Goal: Navigation & Orientation: Understand site structure

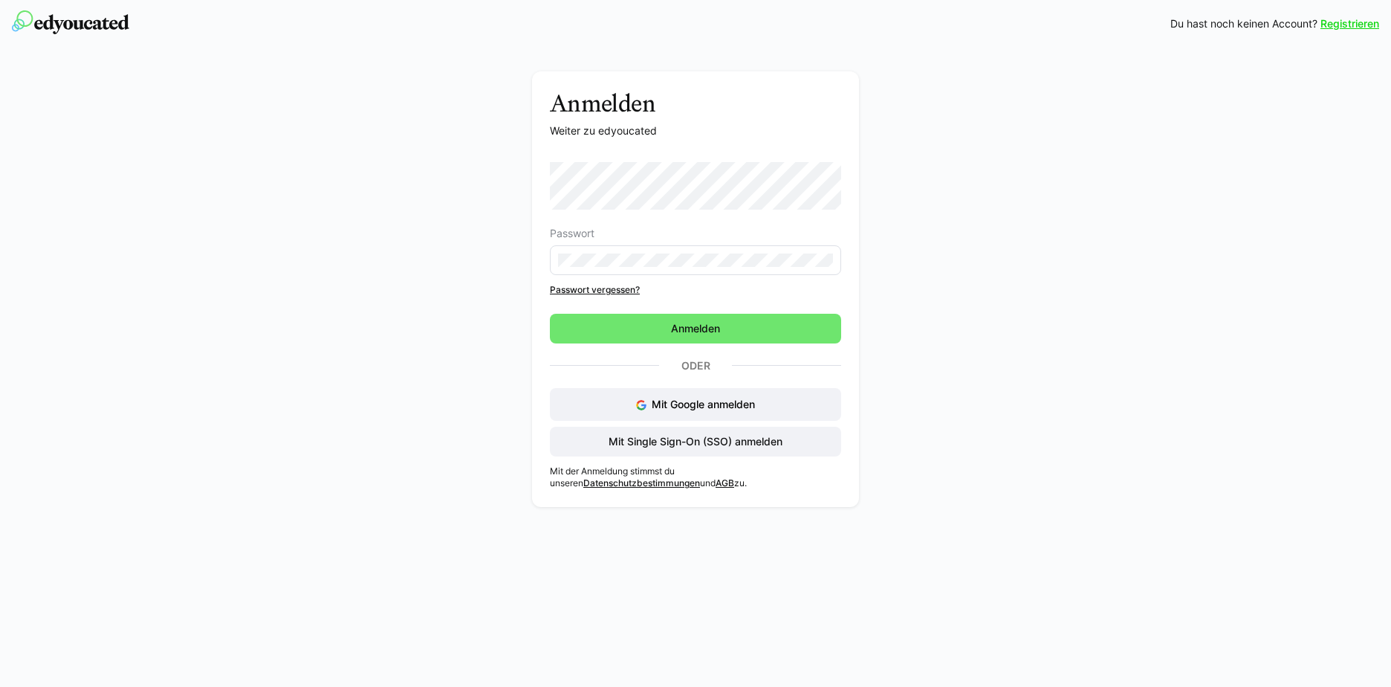
drag, startPoint x: 707, startPoint y: 332, endPoint x: 709, endPoint y: 287, distance: 45.4
click at [707, 332] on span "Anmelden" at bounding box center [696, 328] width 54 height 15
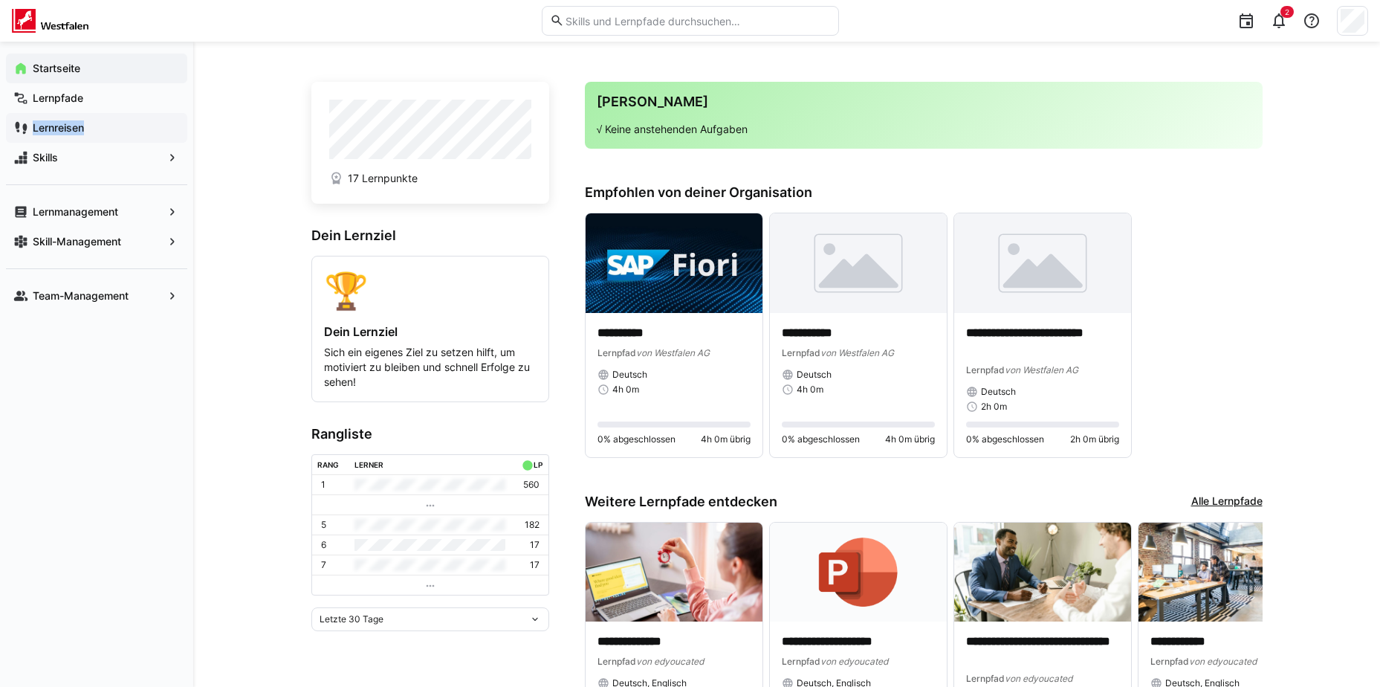
drag, startPoint x: 83, startPoint y: 102, endPoint x: 133, endPoint y: 123, distance: 54.0
click at [133, 123] on div "Startseite Lernpfade Lernreisen Skills" at bounding box center [96, 113] width 181 height 119
click at [667, 282] on img at bounding box center [674, 263] width 177 height 100
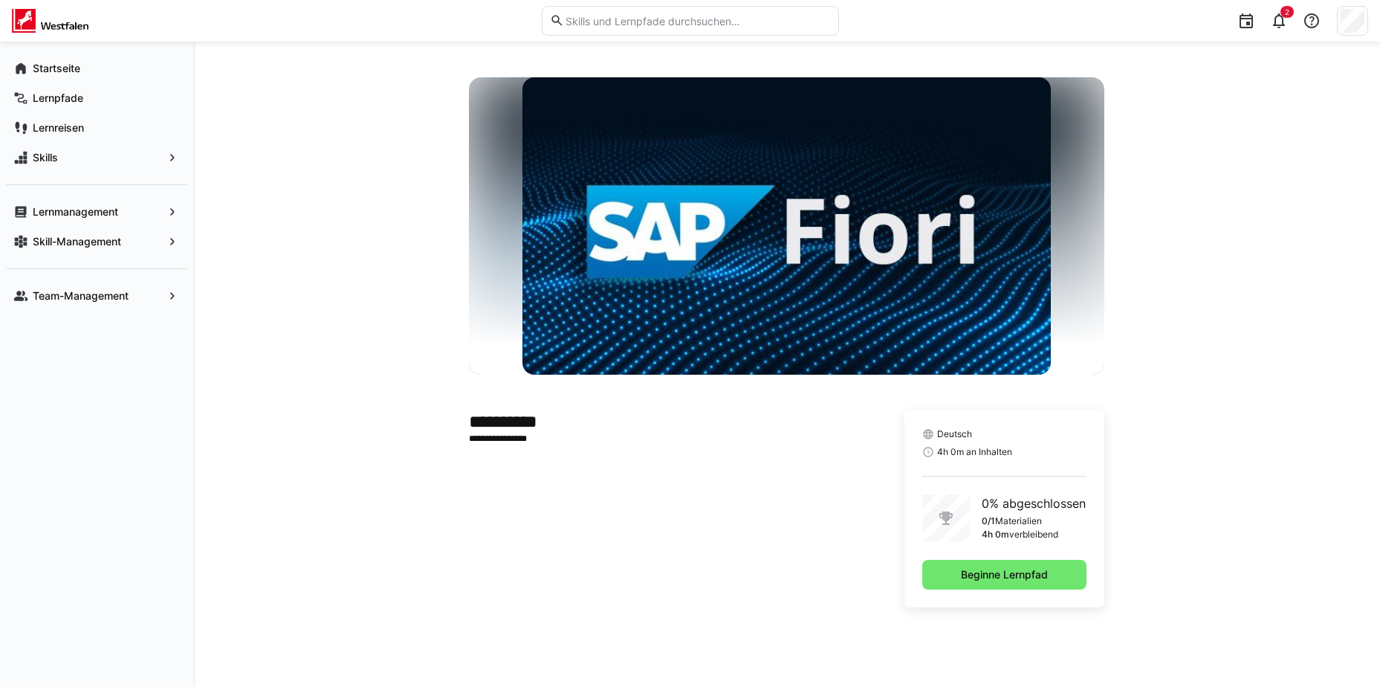
click at [1236, 510] on app-learning-path-details-component "**********" at bounding box center [786, 364] width 951 height 574
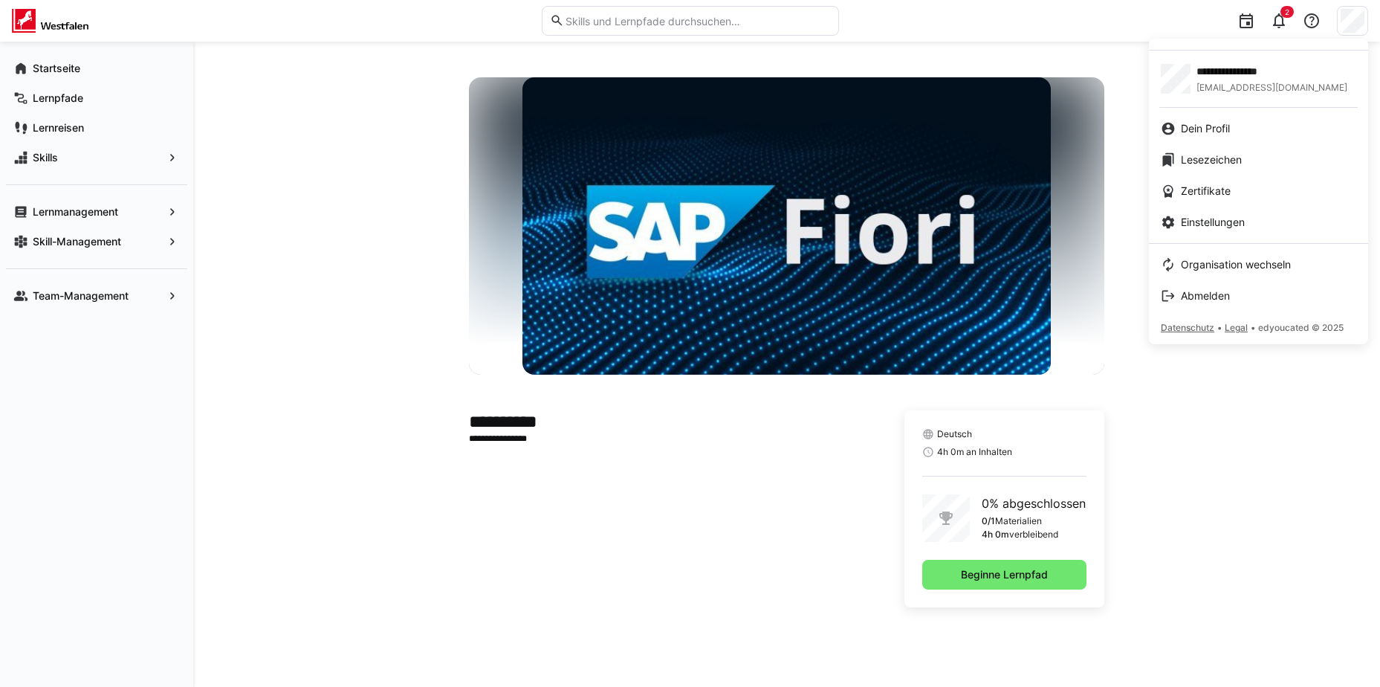
click at [1220, 239] on app-user-menu-content "**********" at bounding box center [1258, 191] width 219 height 305
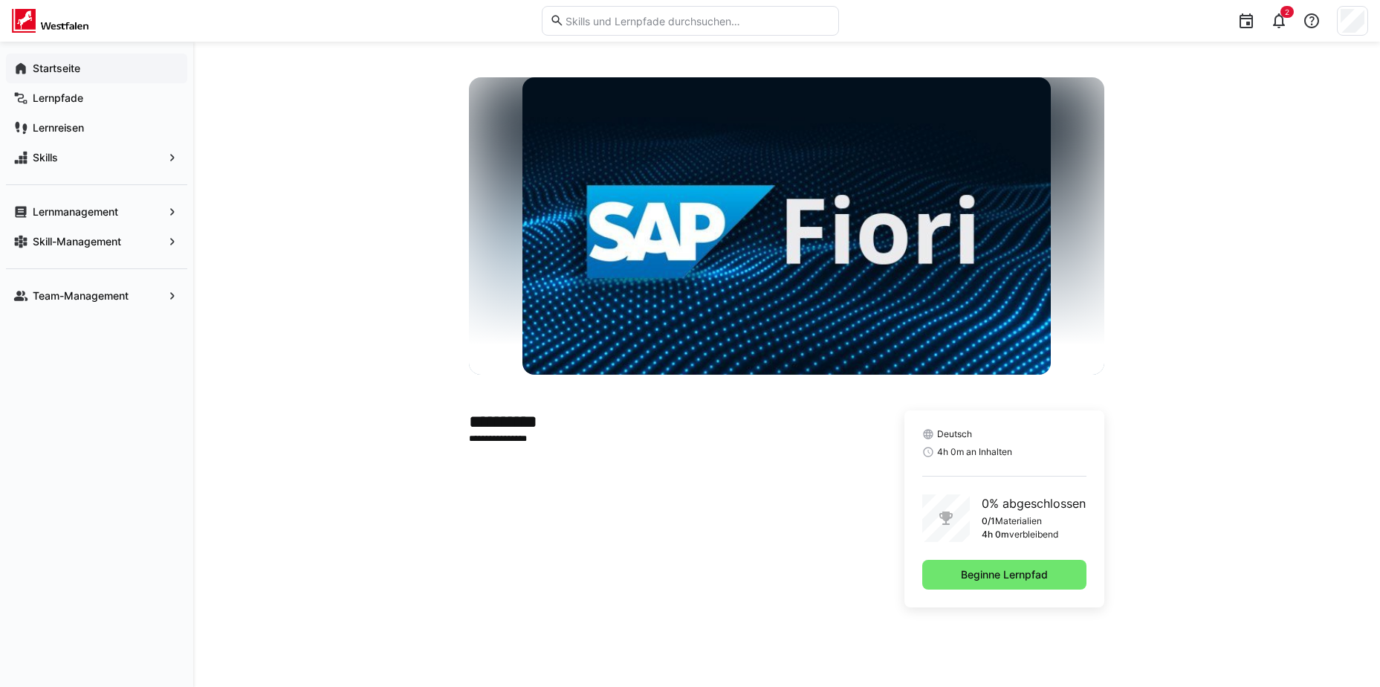
click at [0, 0] on app-navigation-label "Startseite" at bounding box center [0, 0] width 0 height 0
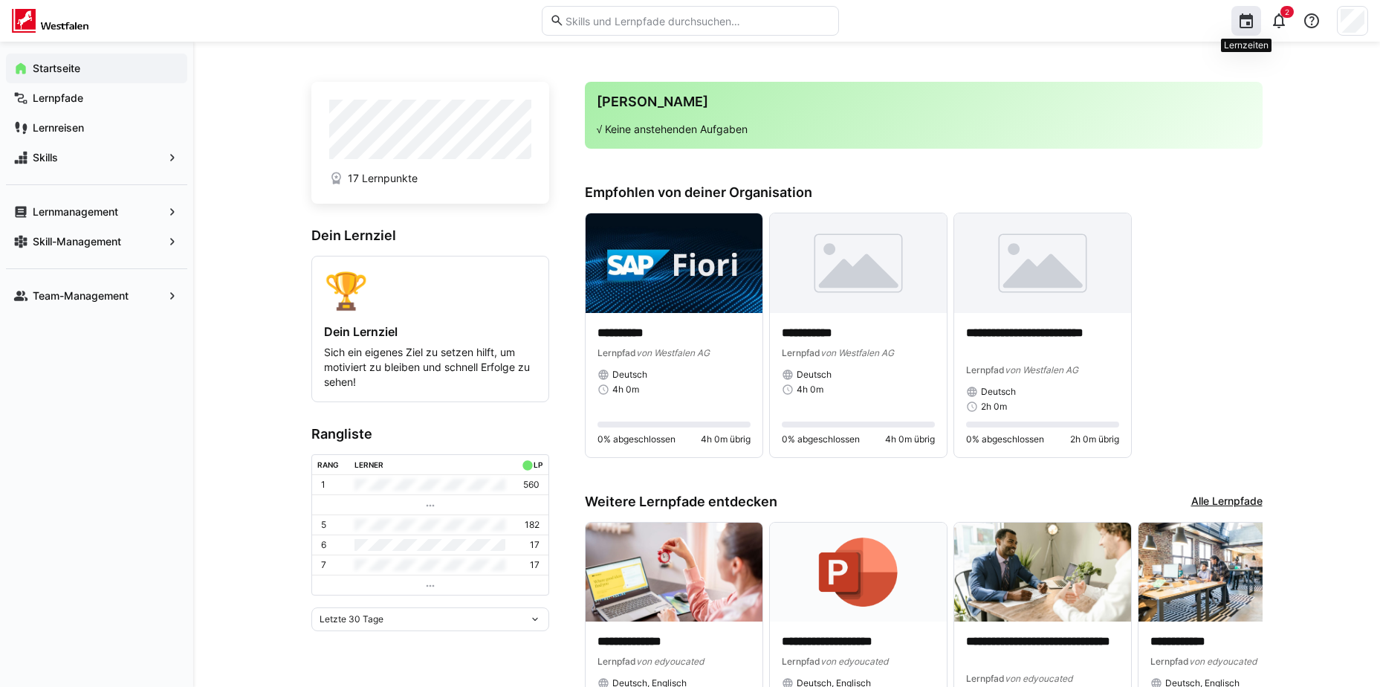
click at [1247, 21] on eds-icon at bounding box center [1246, 21] width 18 height 18
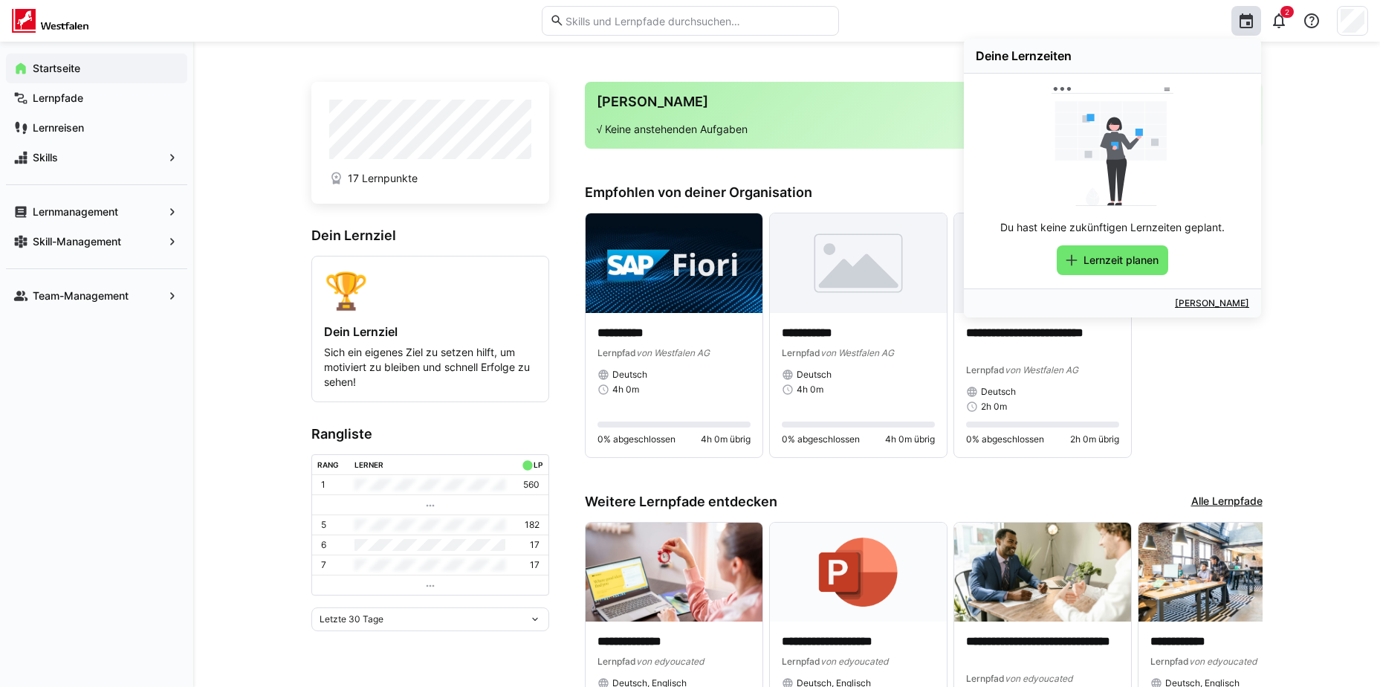
click at [1368, 20] on header "Deine Lernzeiten Du hast keine zukünftigen Lernzeiten geplant. Lernzeit planen …" at bounding box center [690, 21] width 1380 height 42
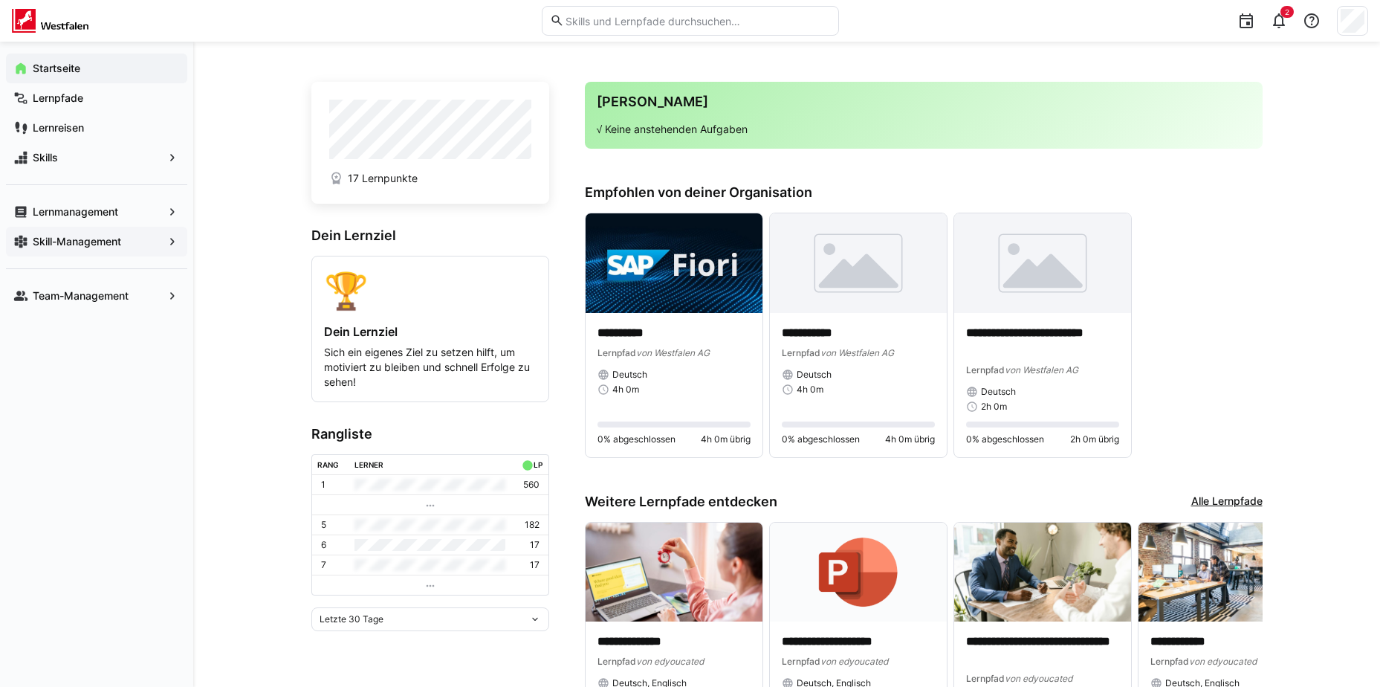
click at [0, 0] on app-navigation-label "Skill-Management" at bounding box center [0, 0] width 0 height 0
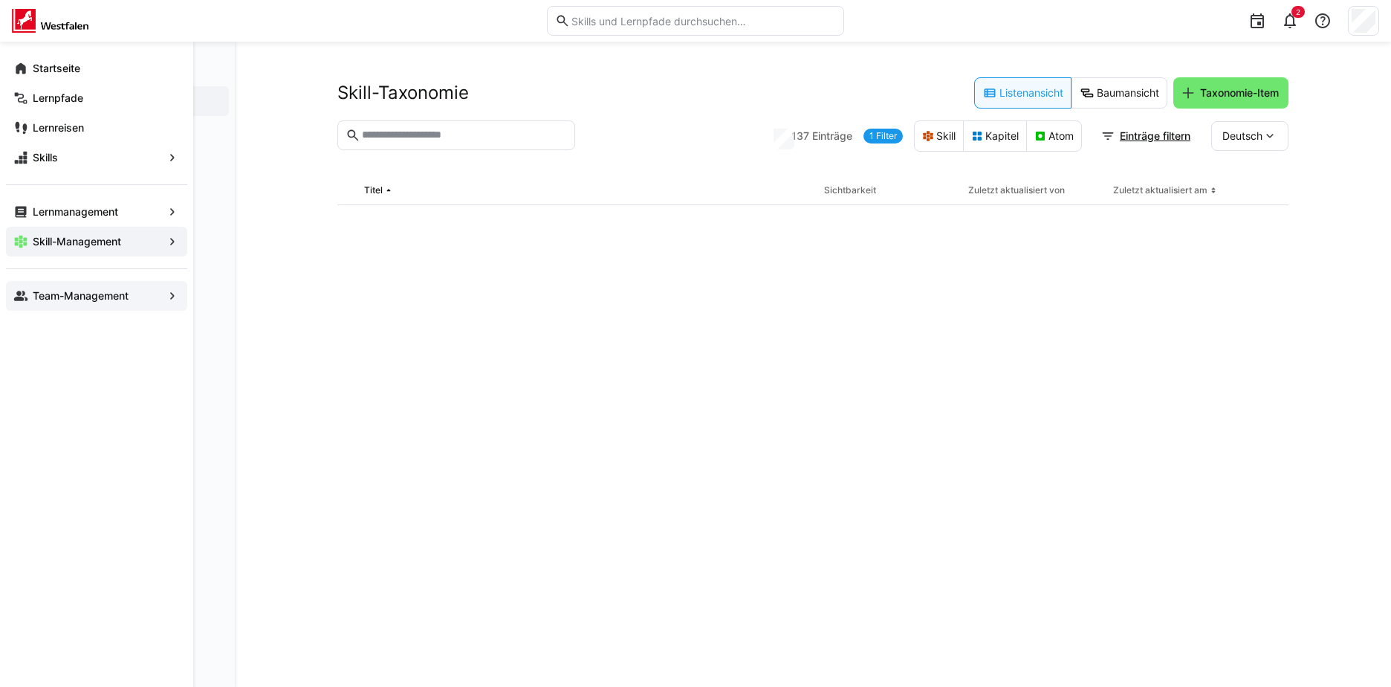
click at [0, 0] on app-navigation-label "Team-Management" at bounding box center [0, 0] width 0 height 0
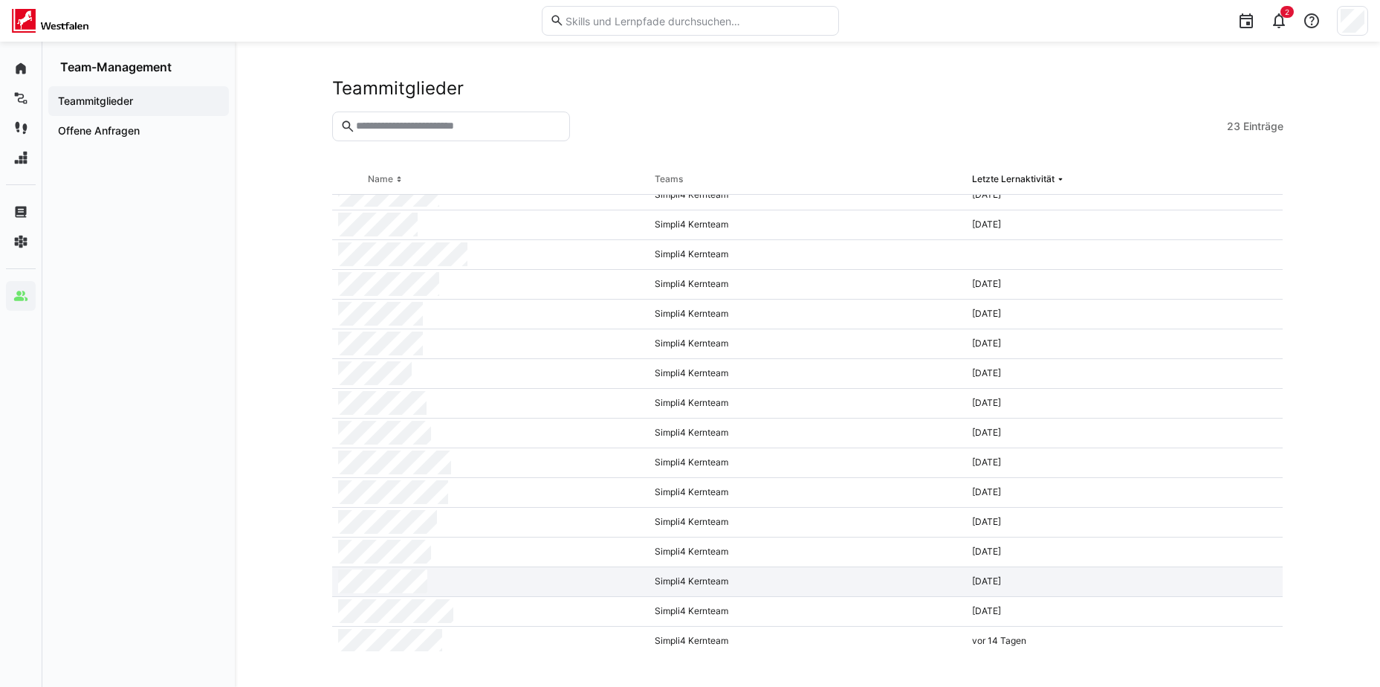
scroll to position [4, 0]
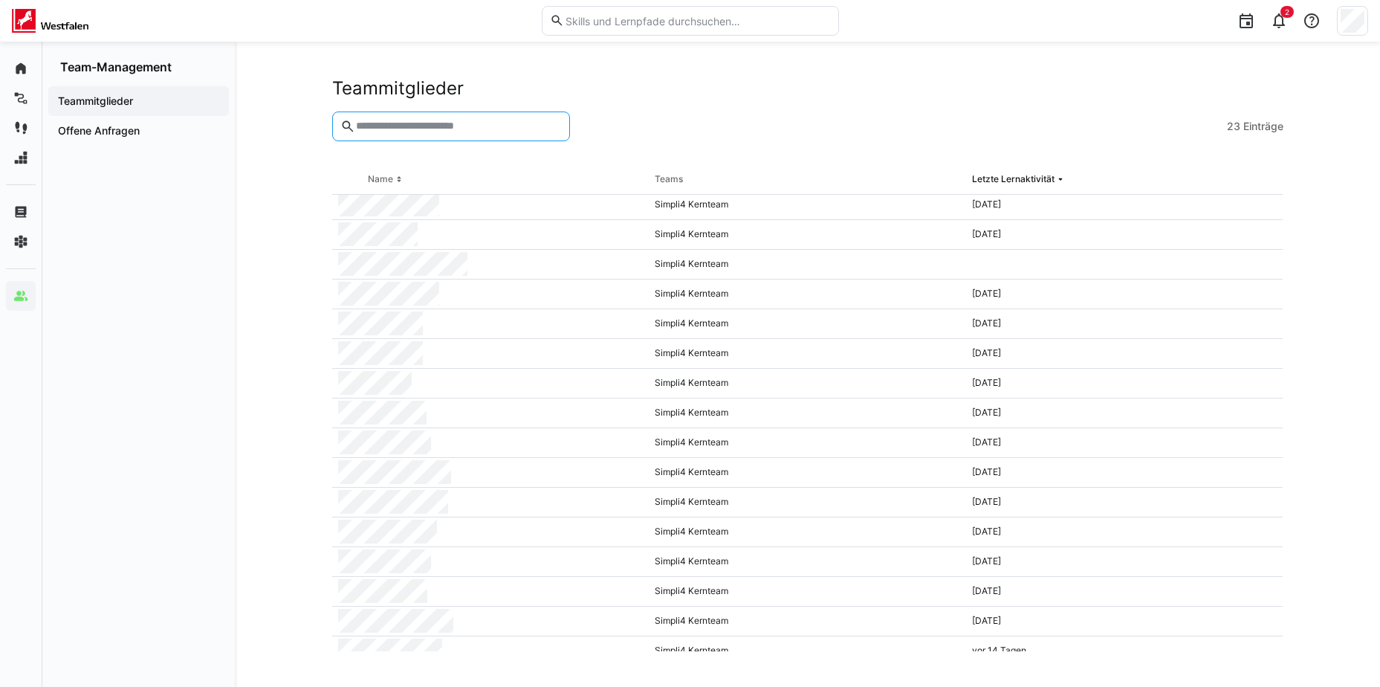
click at [450, 127] on input "text" at bounding box center [457, 126] width 207 height 13
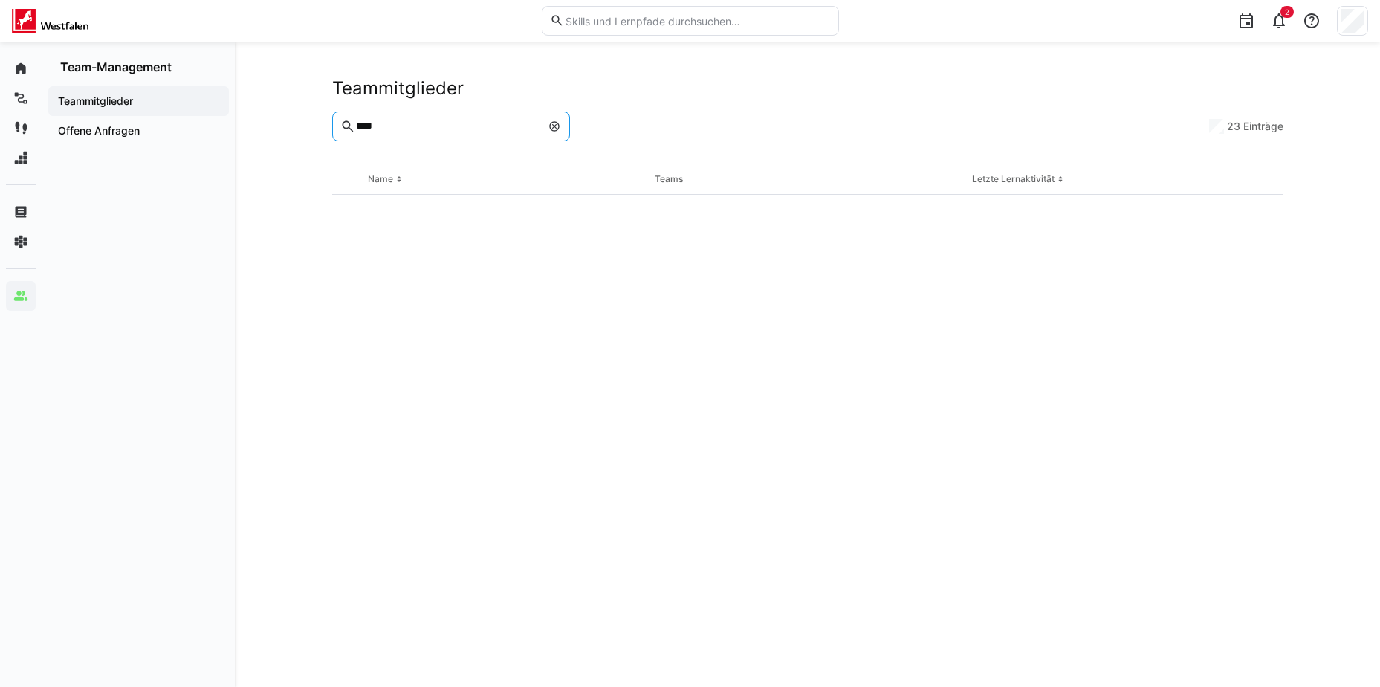
scroll to position [0, 0]
type input "*****"
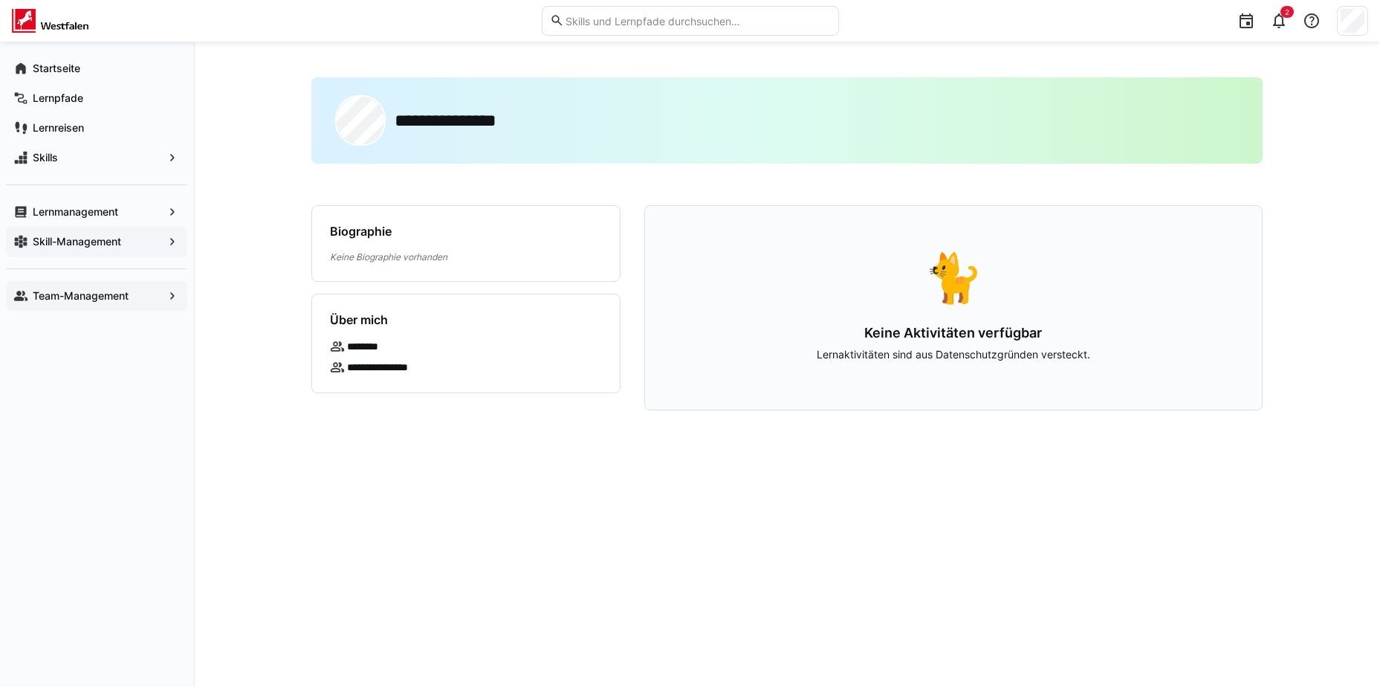
click at [0, 0] on app-navigation-label "Skill-Management" at bounding box center [0, 0] width 0 height 0
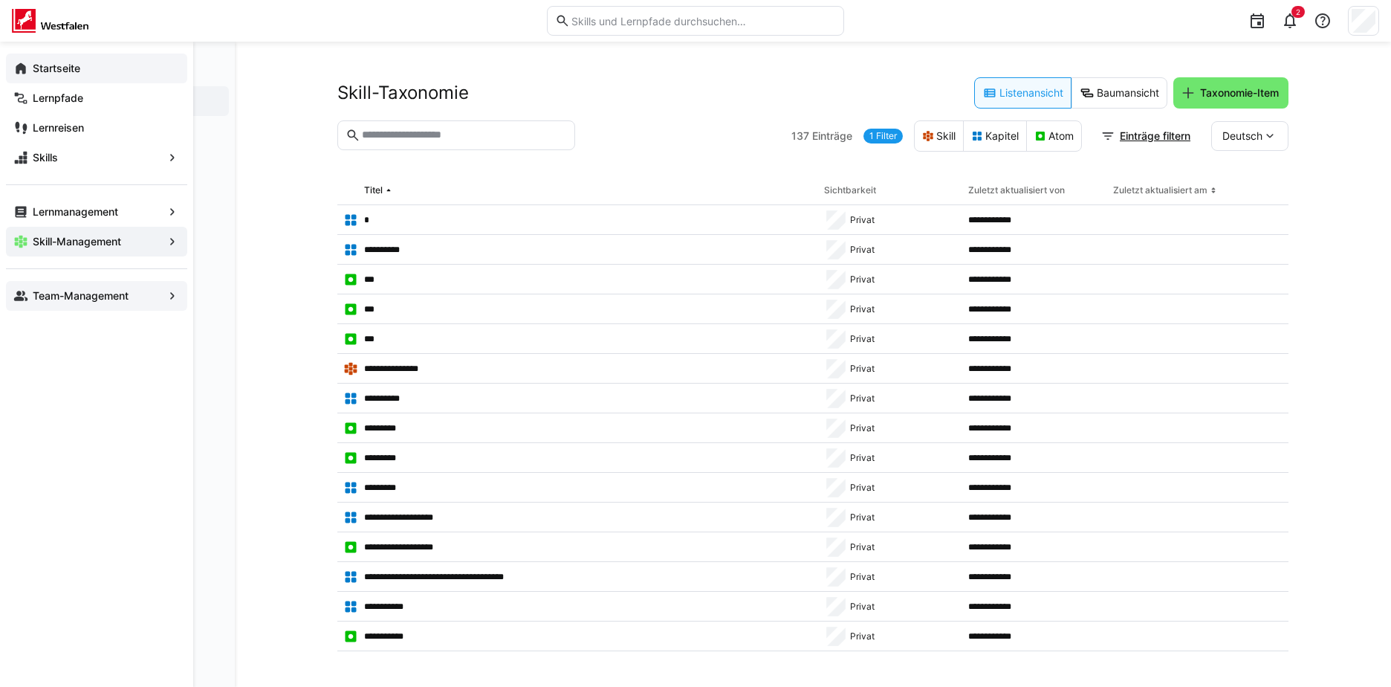
click at [16, 60] on div "Startseite" at bounding box center [96, 69] width 181 height 30
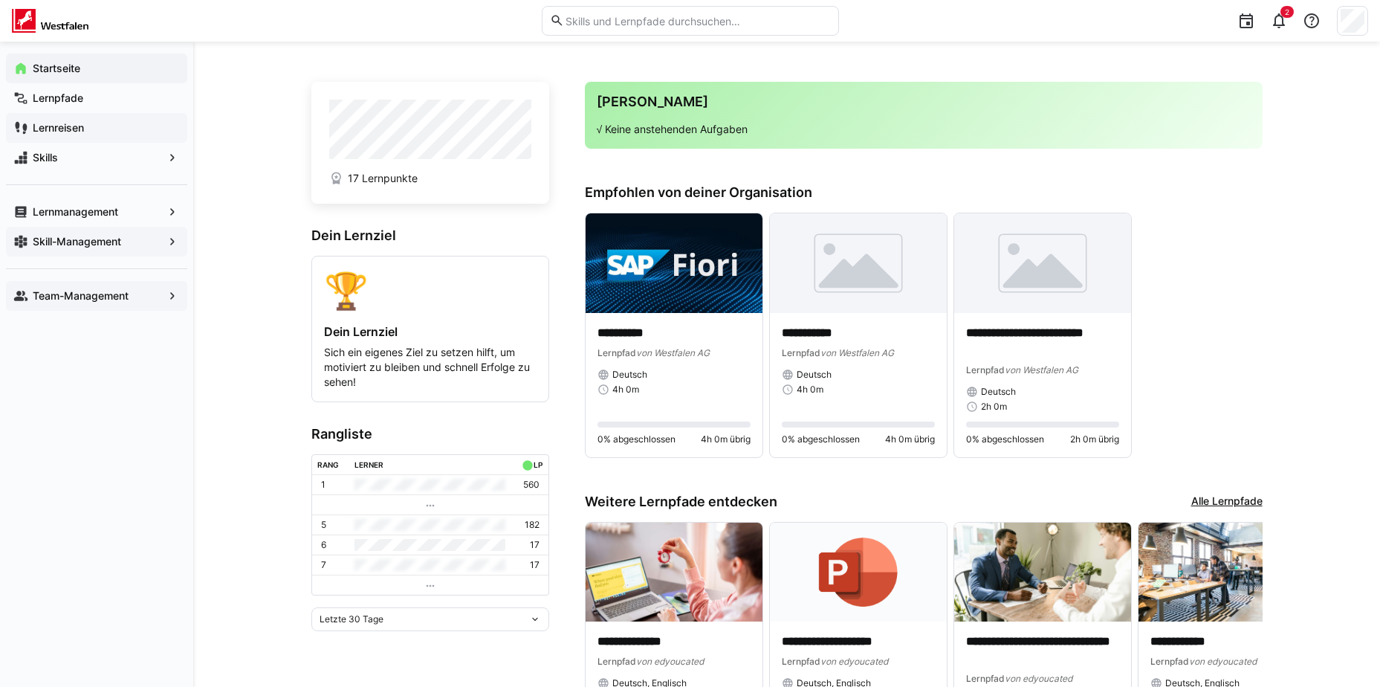
click at [0, 0] on app-navigation-label "Lernreisen" at bounding box center [0, 0] width 0 height 0
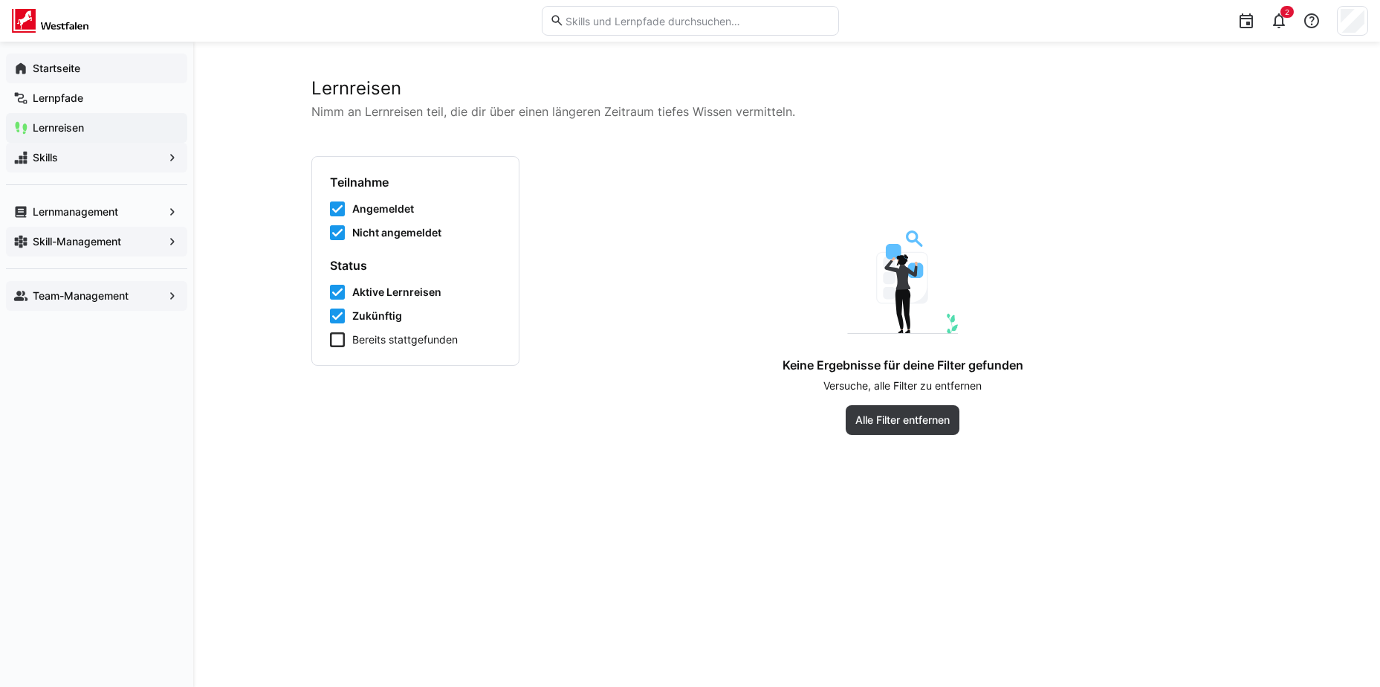
click at [80, 165] on div "Skills" at bounding box center [96, 158] width 181 height 30
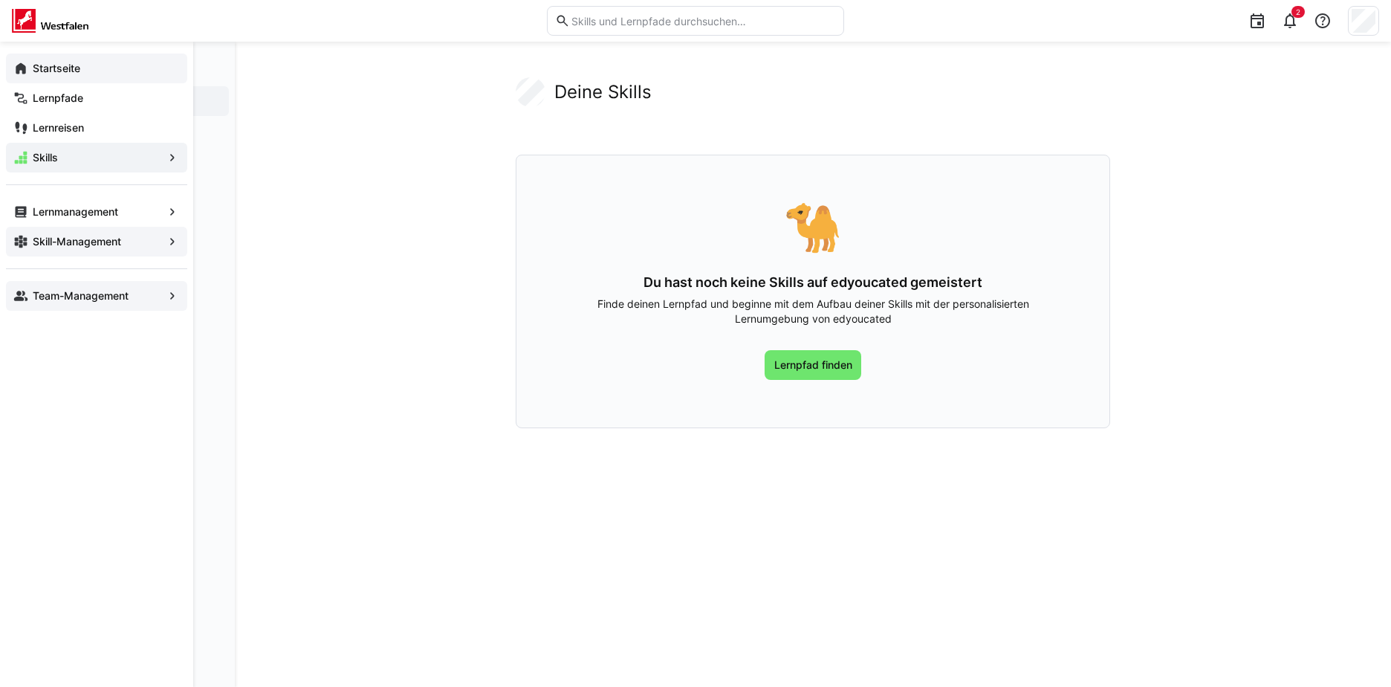
click at [77, 56] on div "Startseite" at bounding box center [96, 69] width 181 height 30
